Goal: Use online tool/utility: Utilize a website feature to perform a specific function

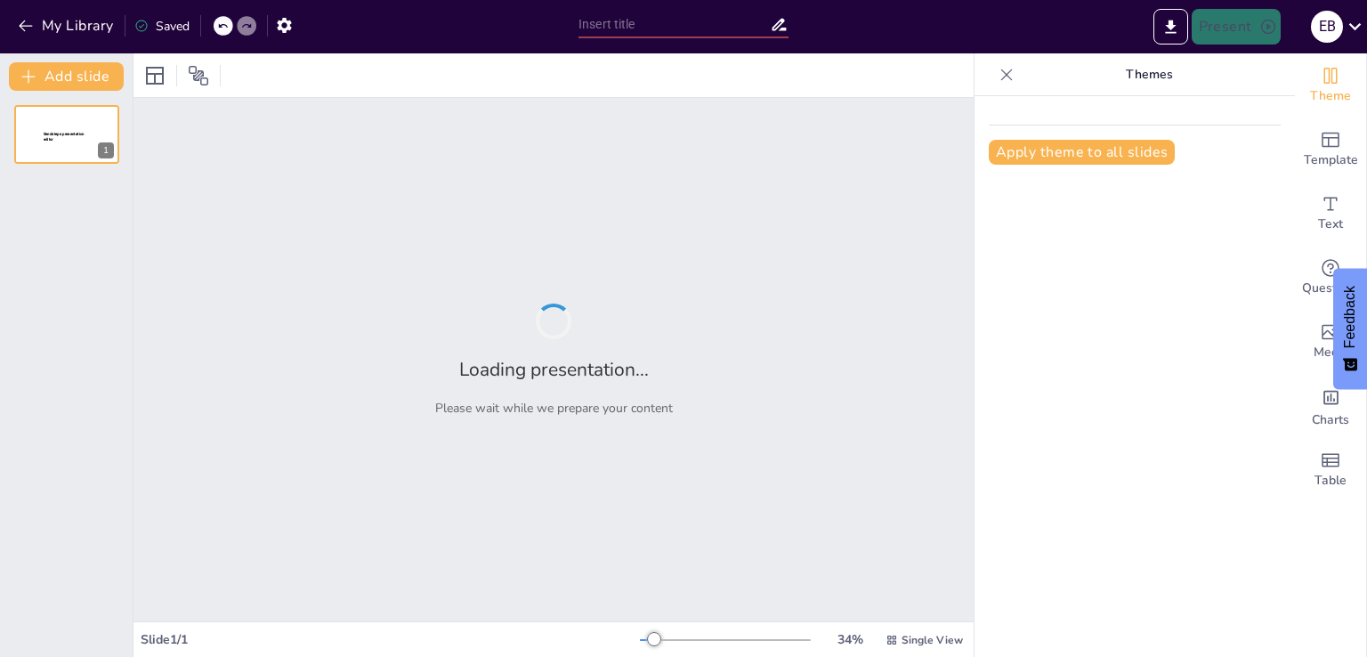
type input "Project Portfolio Overview"
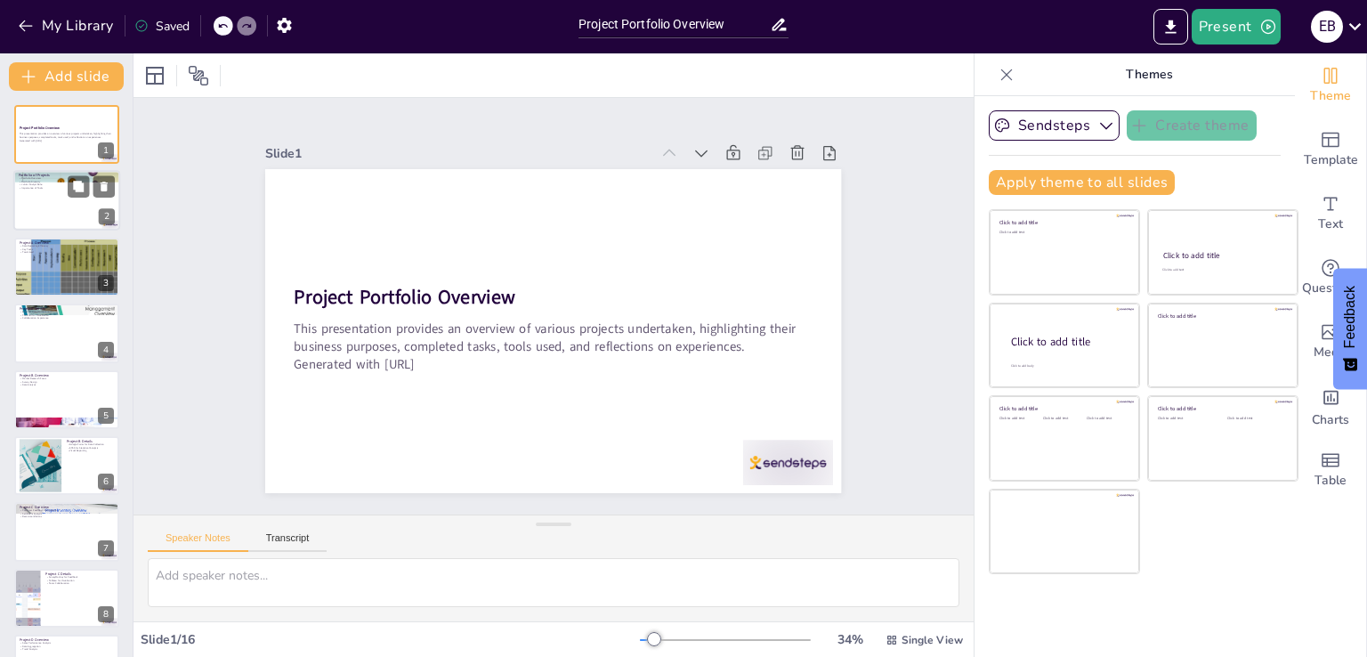
click at [63, 222] on div at bounding box center [66, 201] width 107 height 61
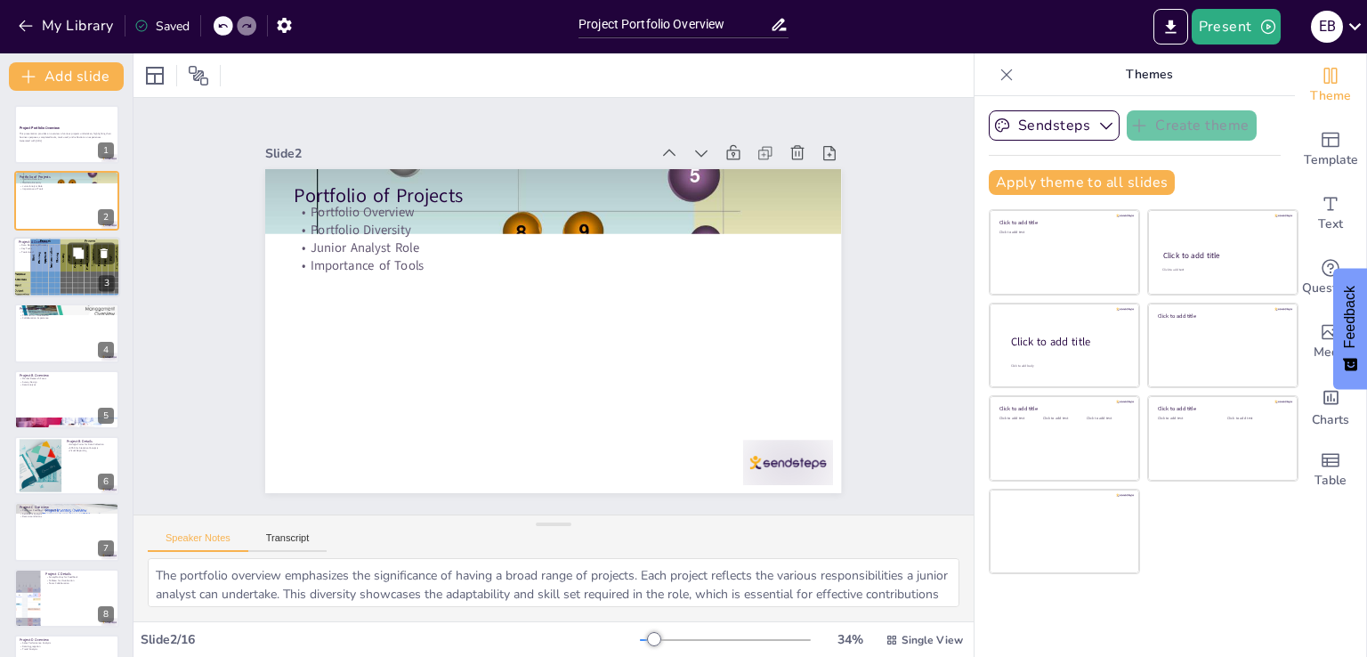
click at [83, 272] on div at bounding box center [66, 266] width 107 height 65
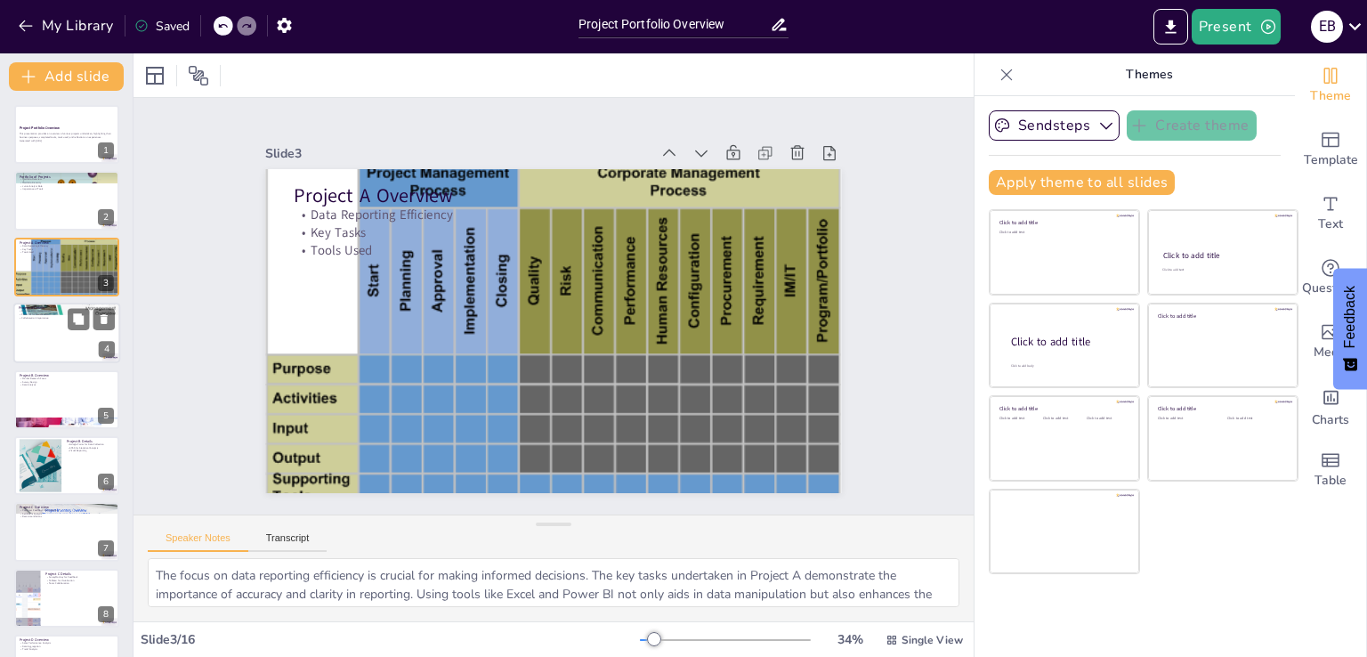
click at [66, 338] on div at bounding box center [66, 333] width 107 height 61
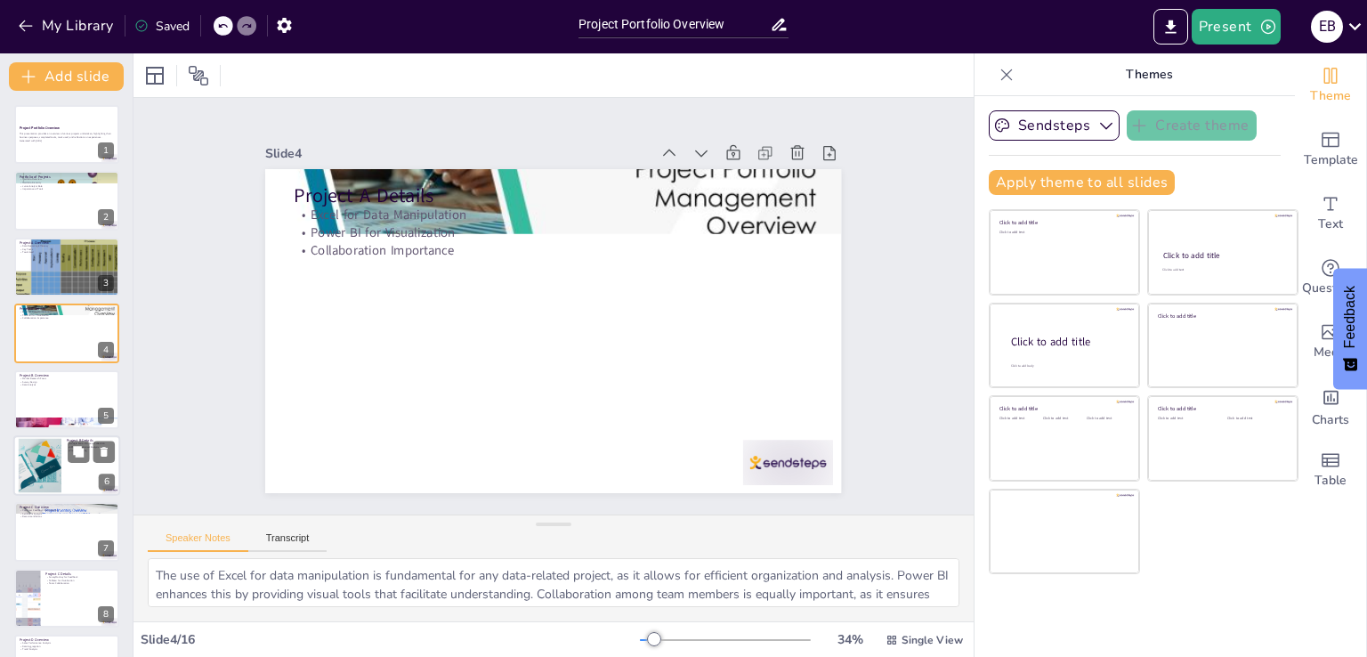
click at [47, 453] on div at bounding box center [40, 466] width 96 height 54
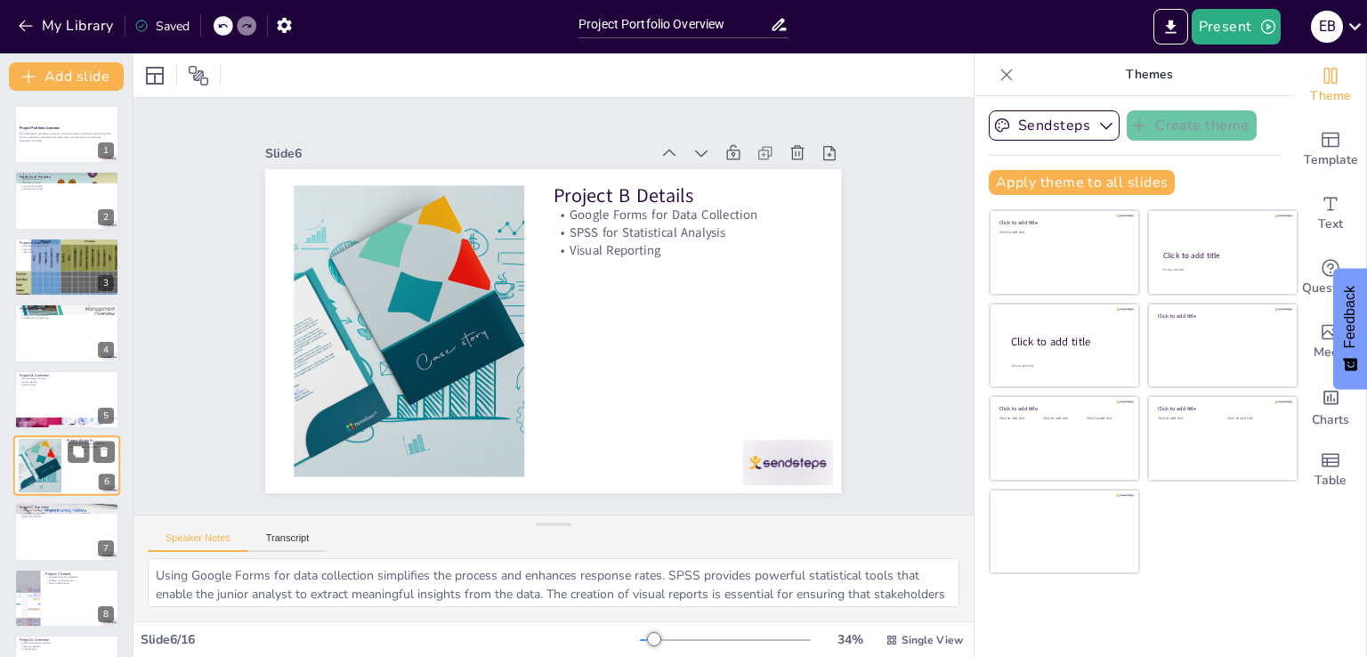
scroll to position [92, 0]
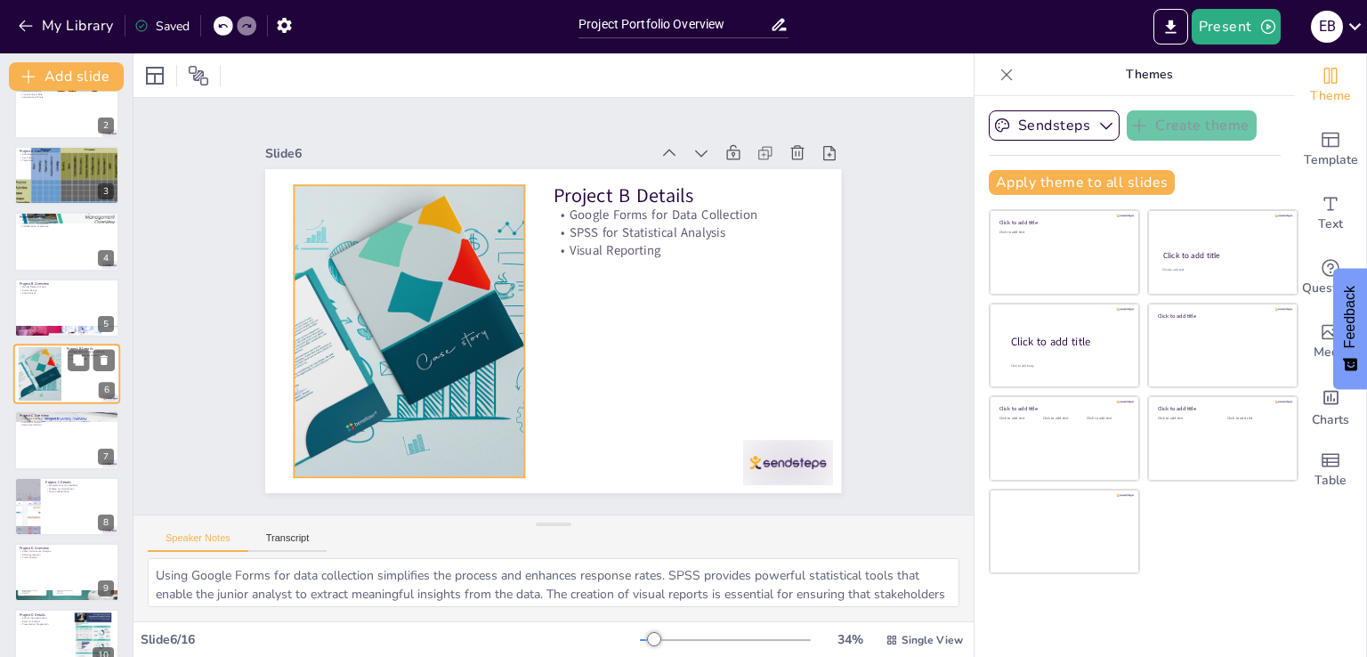
click at [48, 378] on div at bounding box center [40, 374] width 96 height 54
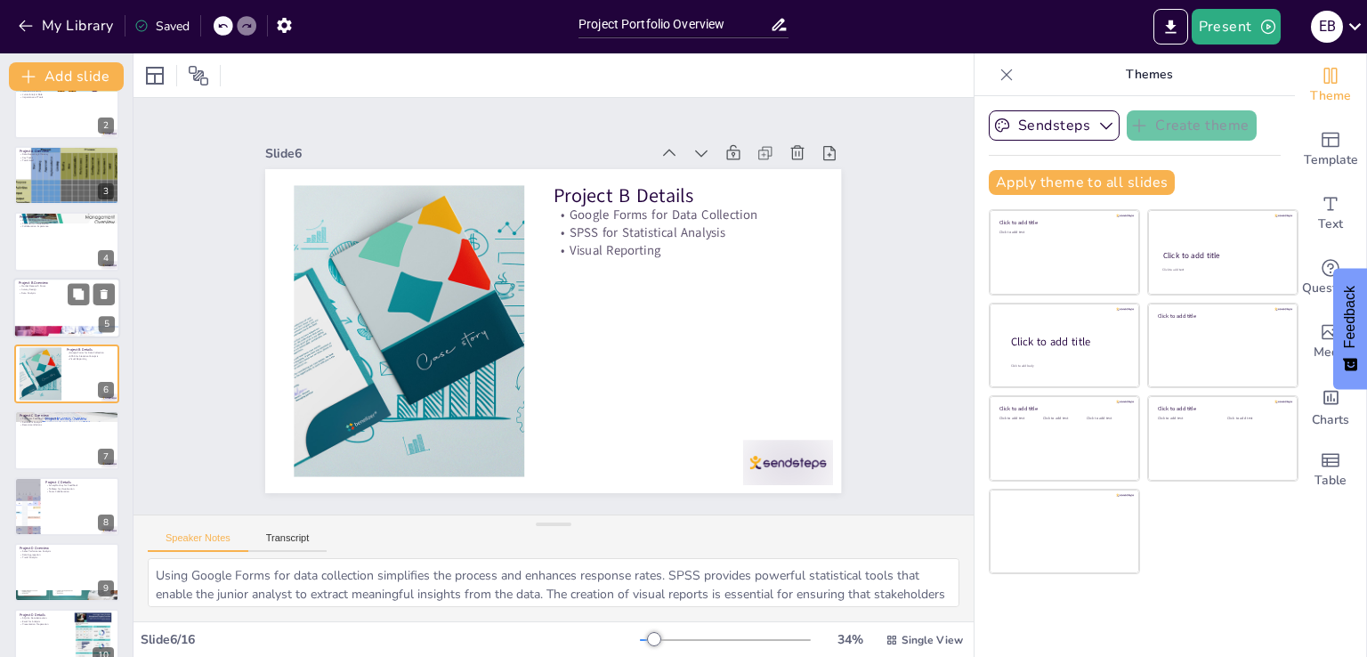
click at [51, 305] on div at bounding box center [66, 308] width 107 height 61
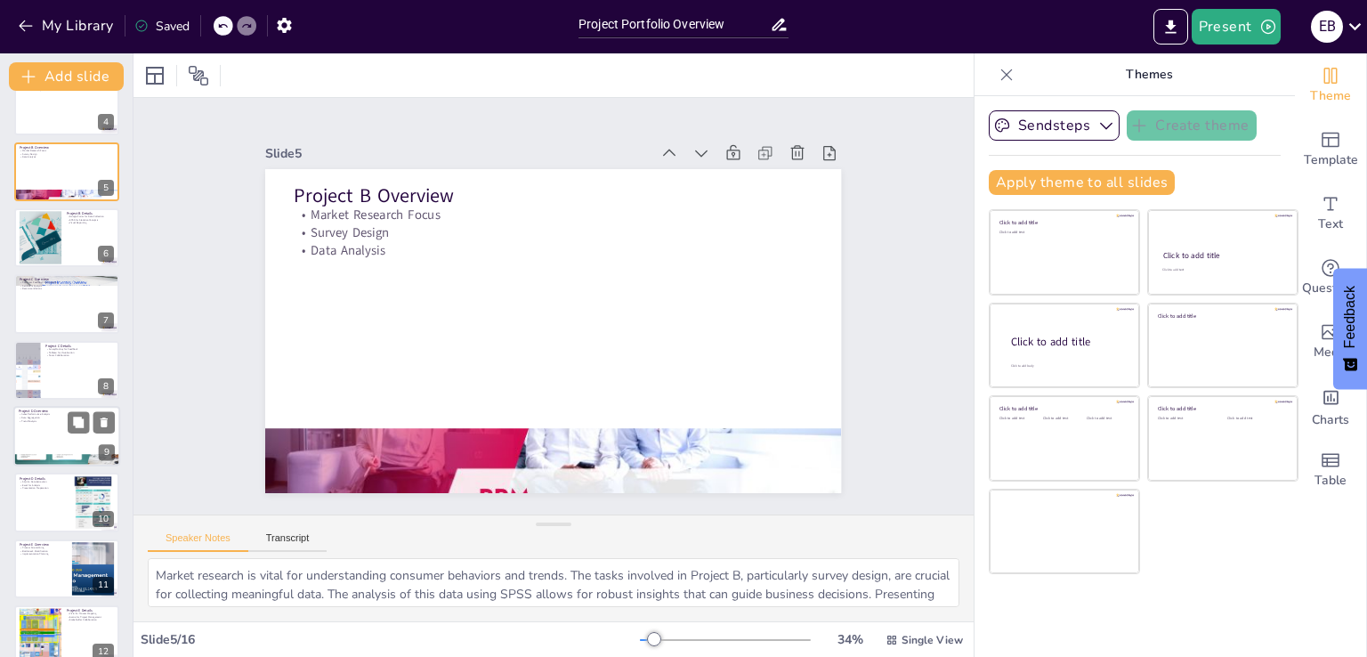
click at [57, 436] on div at bounding box center [66, 436] width 107 height 61
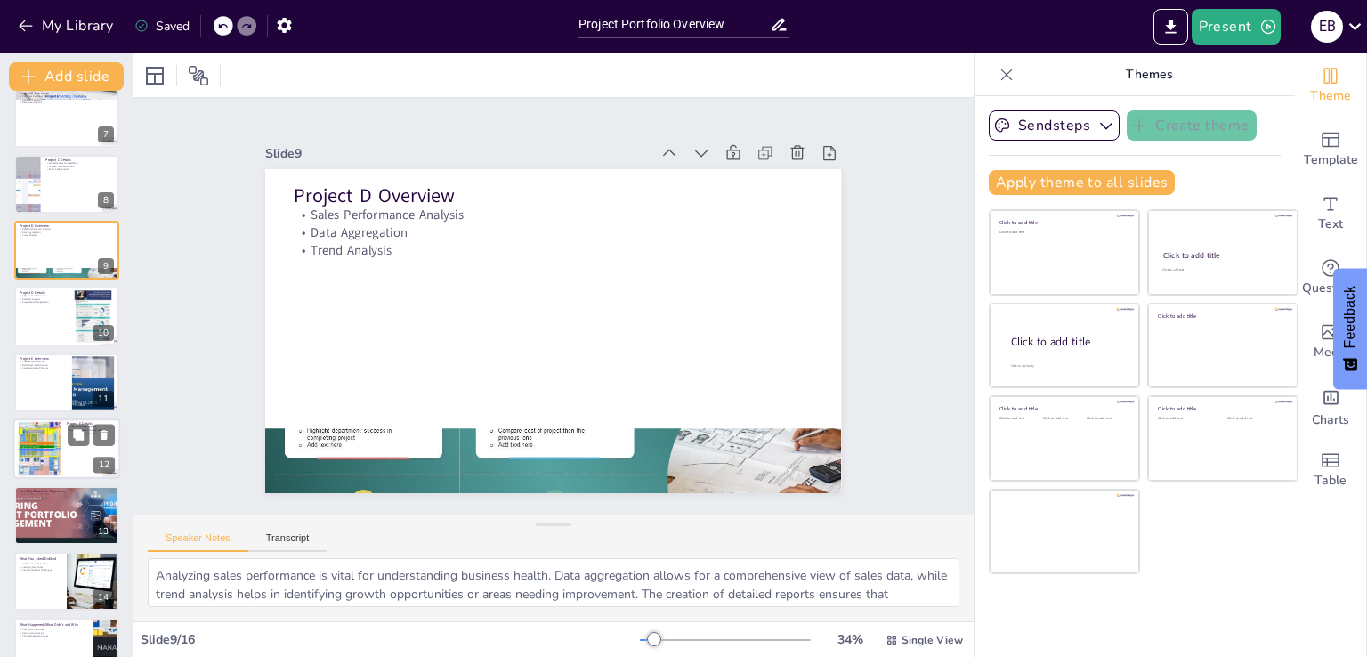
click at [49, 454] on div at bounding box center [40, 449] width 72 height 54
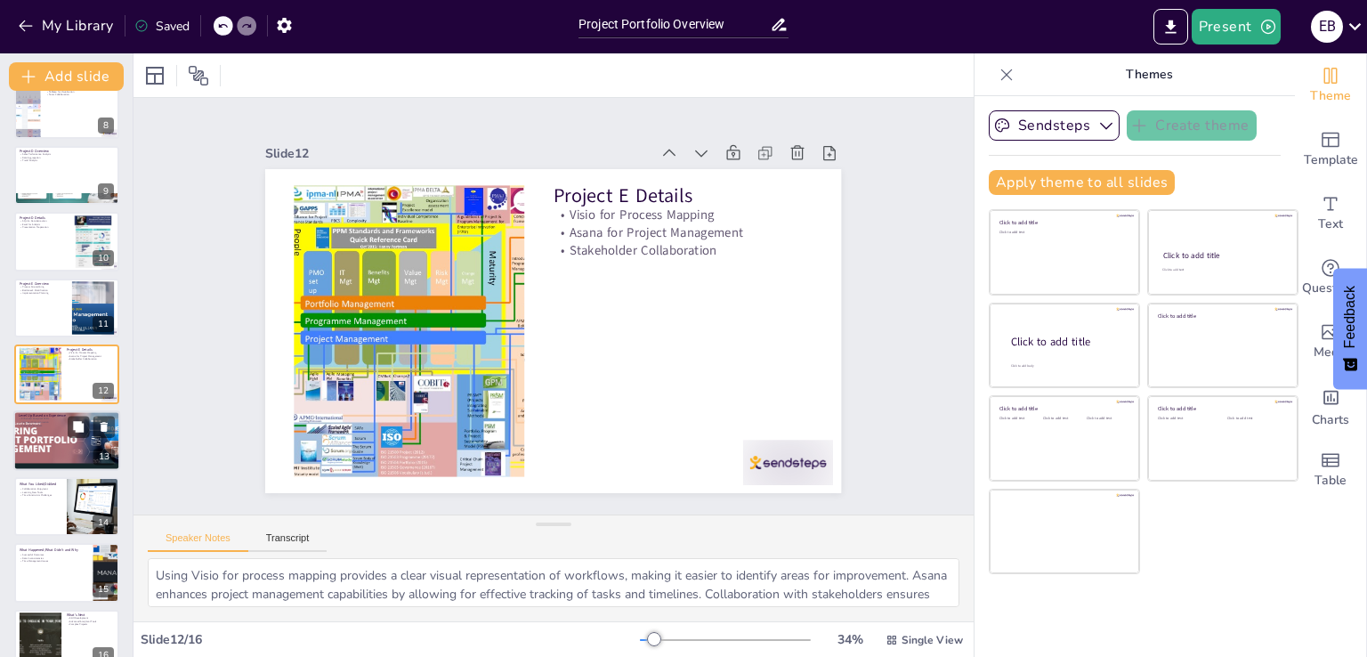
scroll to position [514, 0]
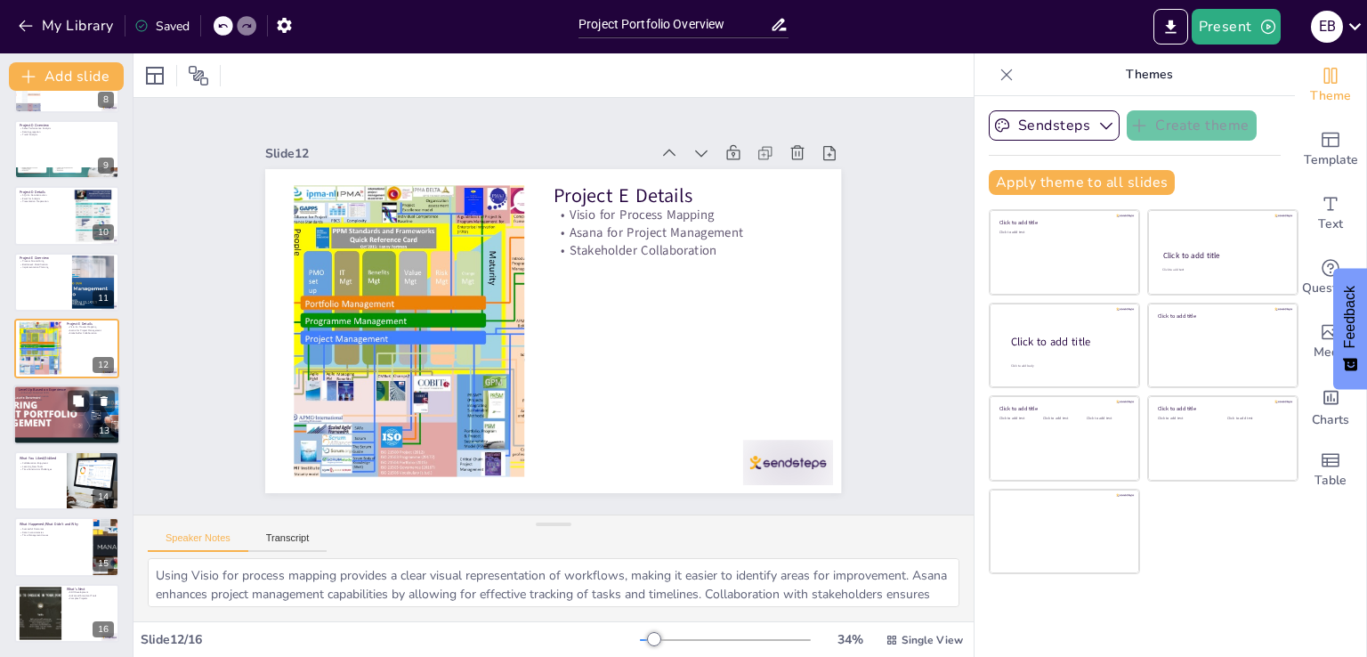
click at [25, 414] on div at bounding box center [67, 414] width 193 height 61
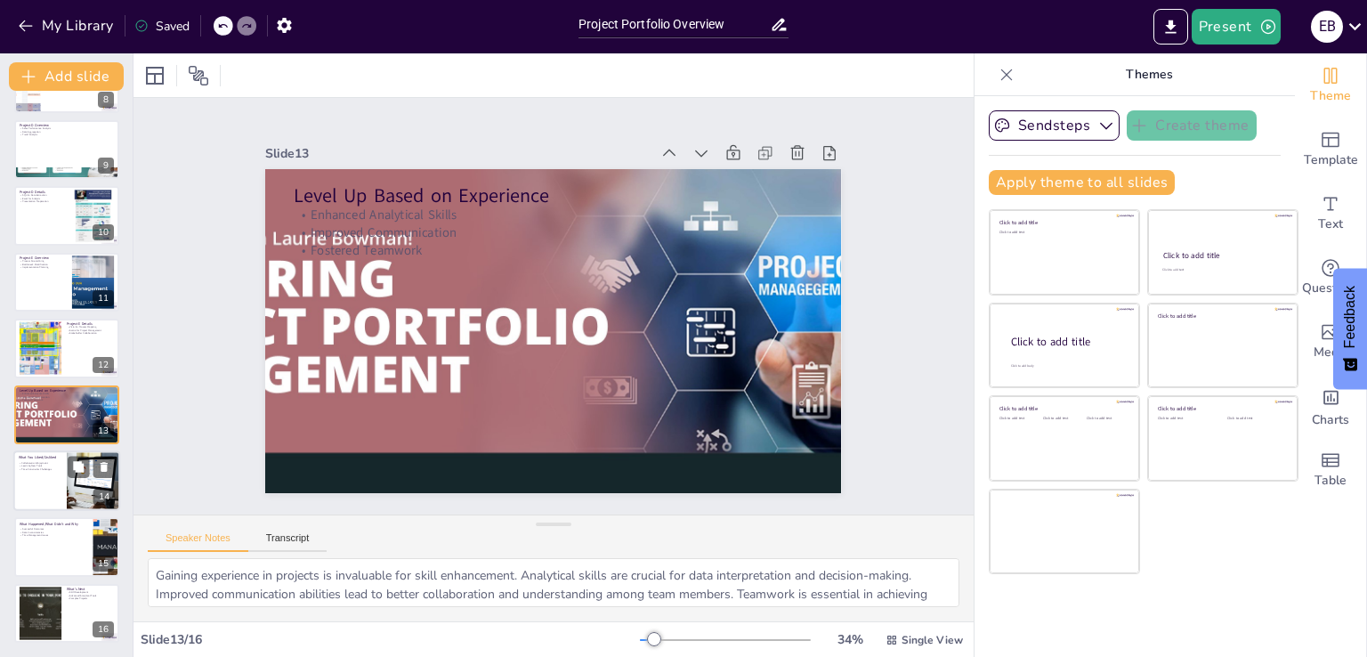
click at [43, 473] on div at bounding box center [66, 480] width 107 height 61
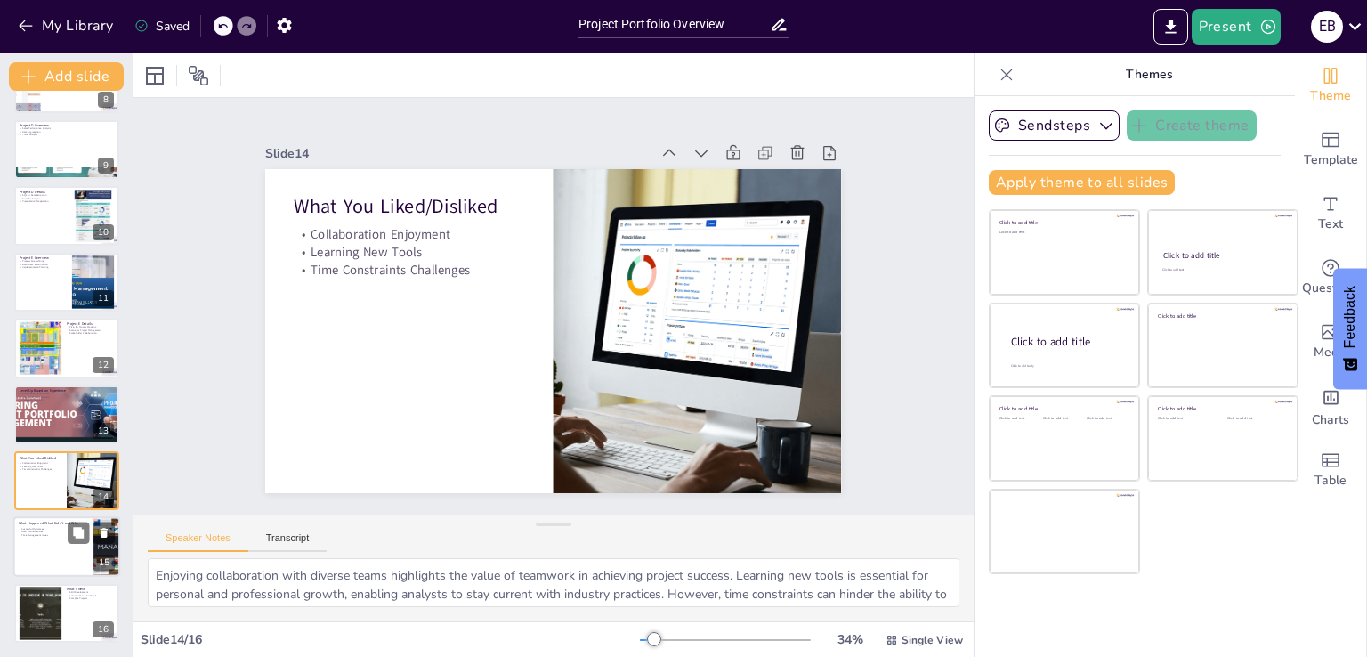
click at [66, 550] on div at bounding box center [66, 547] width 107 height 61
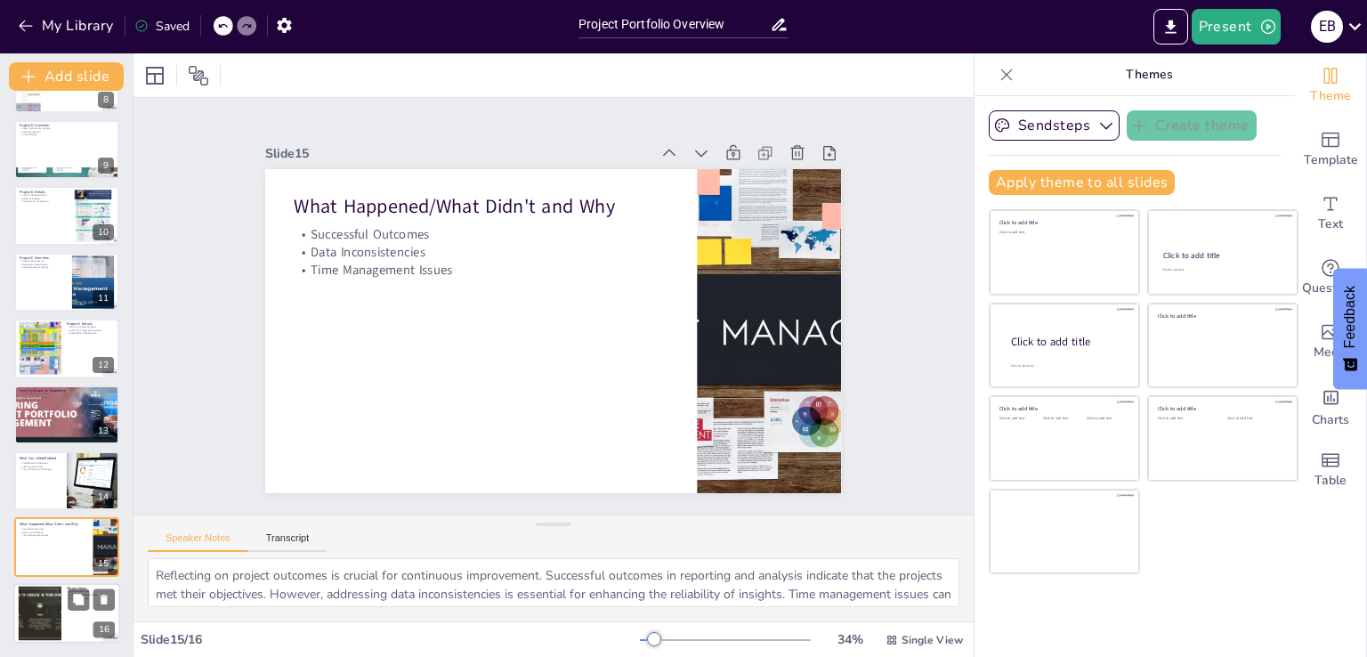
click at [47, 592] on div at bounding box center [40, 613] width 96 height 54
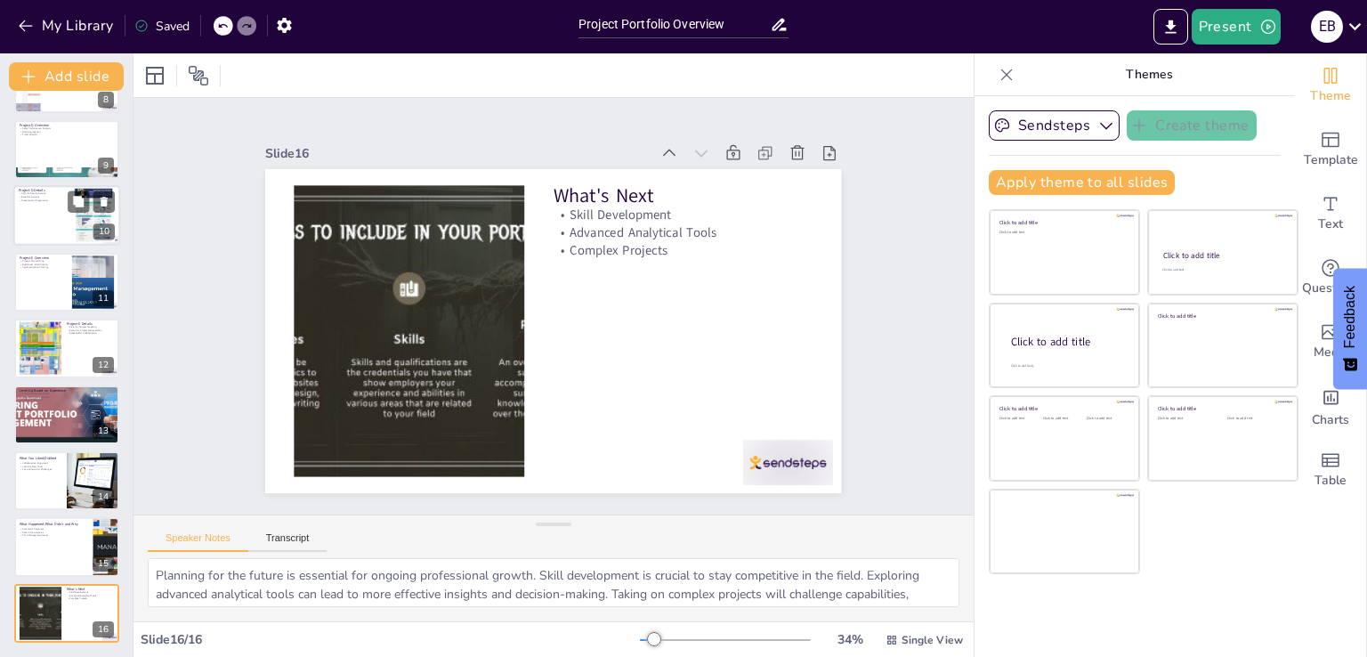
scroll to position [0, 0]
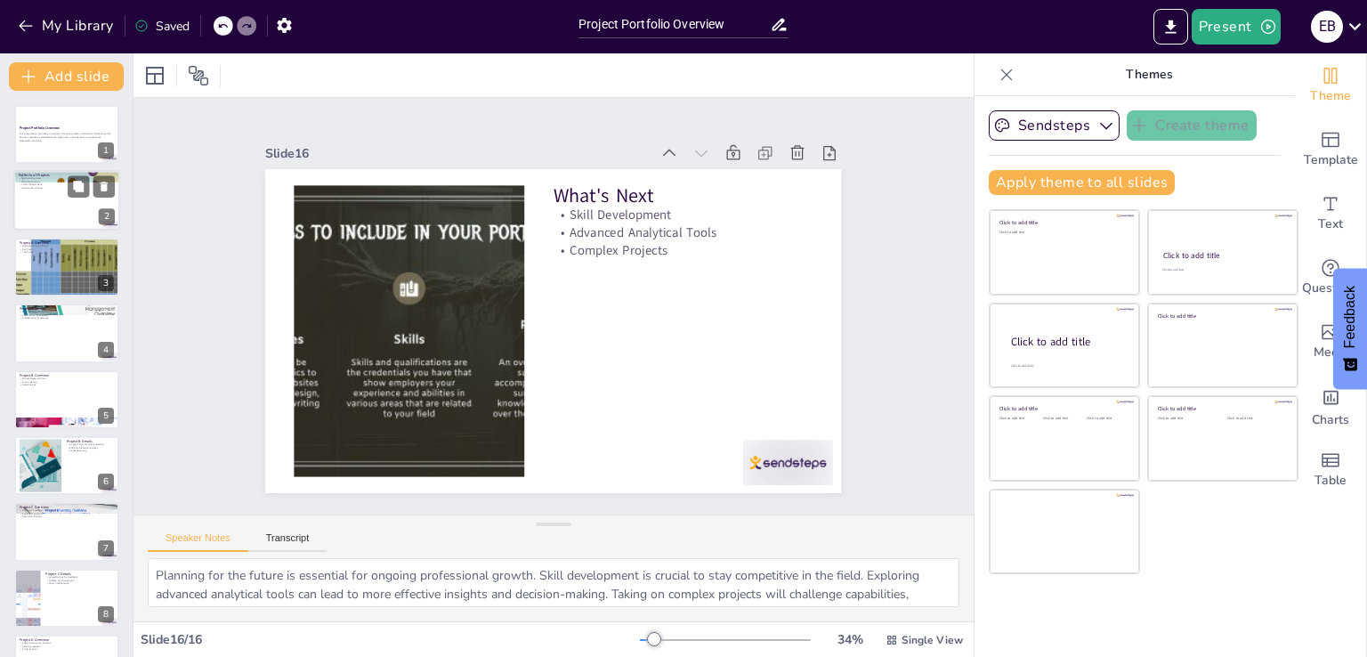
click at [44, 209] on div at bounding box center [66, 201] width 107 height 61
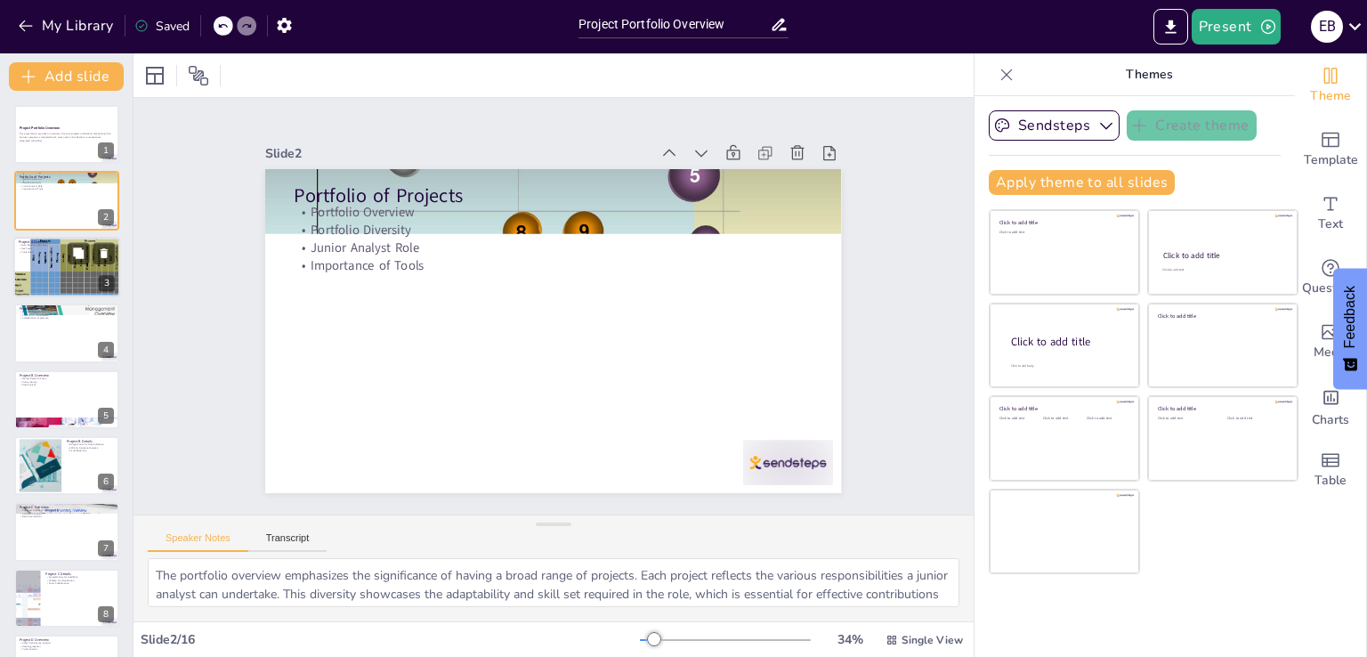
click at [58, 255] on div at bounding box center [66, 266] width 107 height 65
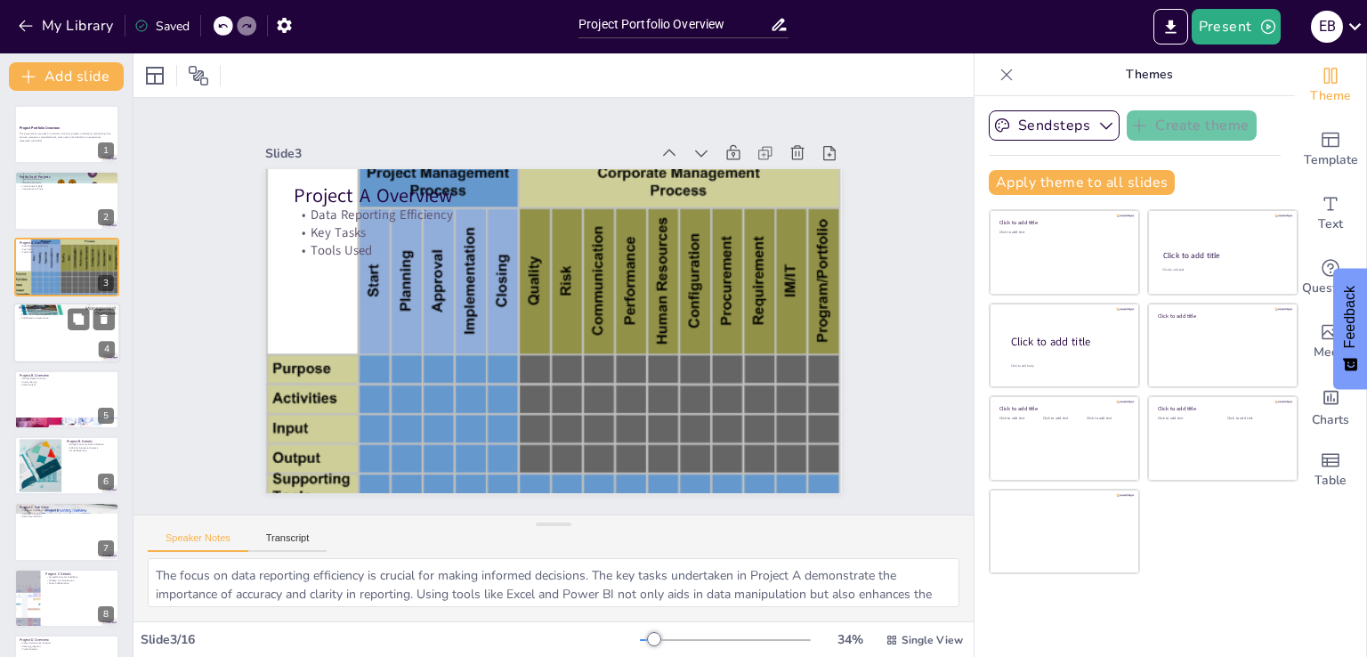
click at [55, 311] on p "Excel for Data Manipulation" at bounding box center [67, 312] width 96 height 4
type textarea "The use of Excel for data manipulation is fundamental for any data-related proj…"
